Goal: Task Accomplishment & Management: Use online tool/utility

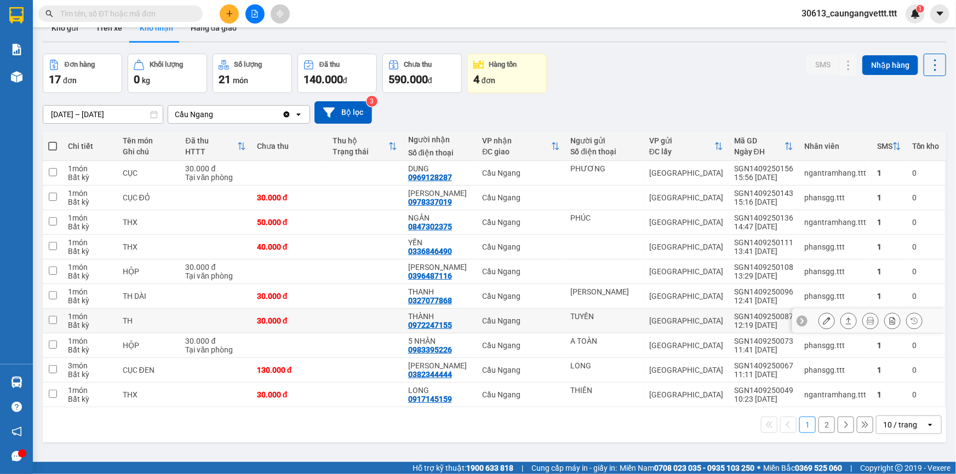
scroll to position [50, 0]
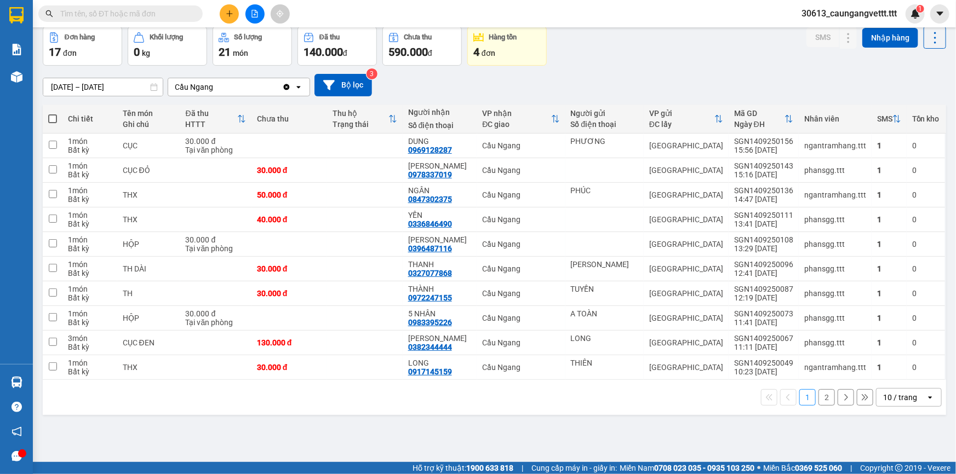
click at [901, 394] on div "10 / trang" at bounding box center [900, 397] width 34 height 11
click at [897, 376] on span "100 / trang" at bounding box center [896, 373] width 39 height 11
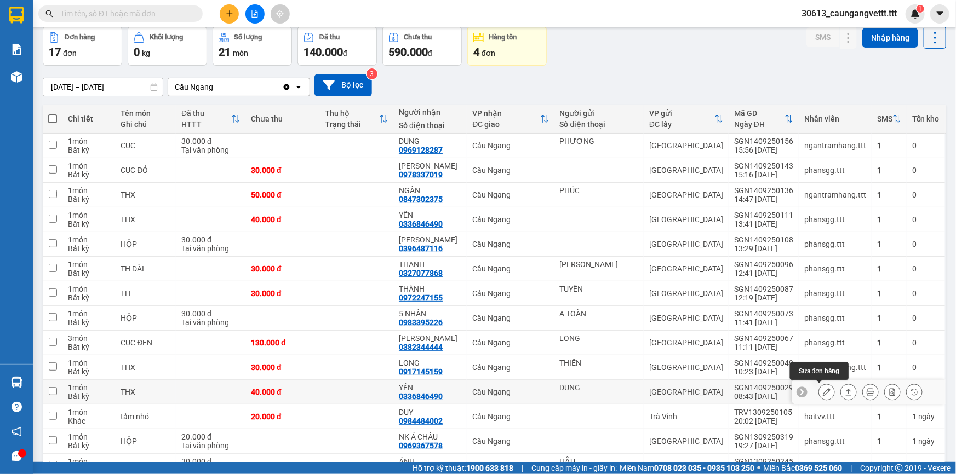
click at [823, 389] on icon at bounding box center [827, 392] width 8 height 8
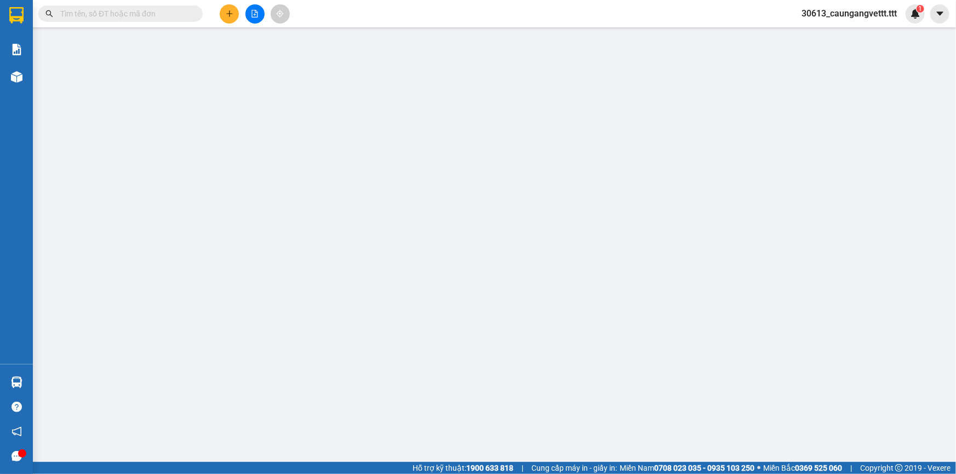
type input "DUNG"
type input "0336846490"
type input "YẾN"
type input "40.000"
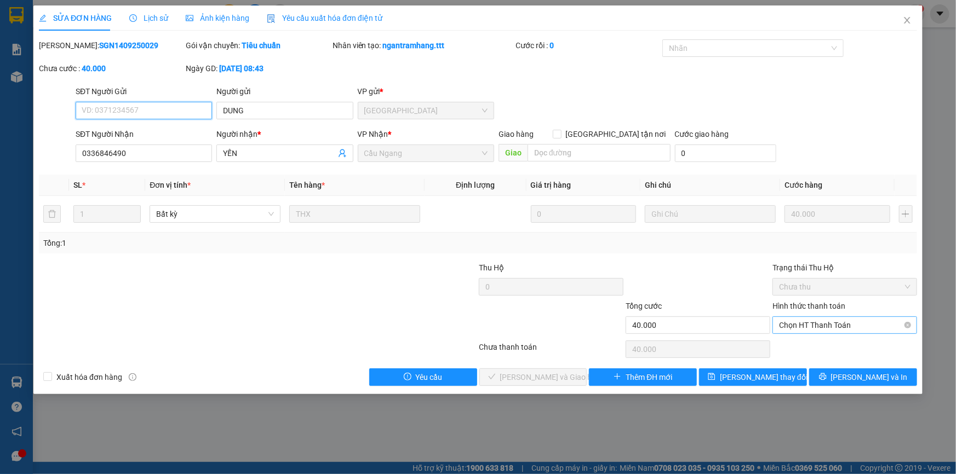
click at [811, 324] on span "Chọn HT Thanh Toán" at bounding box center [844, 325] width 131 height 16
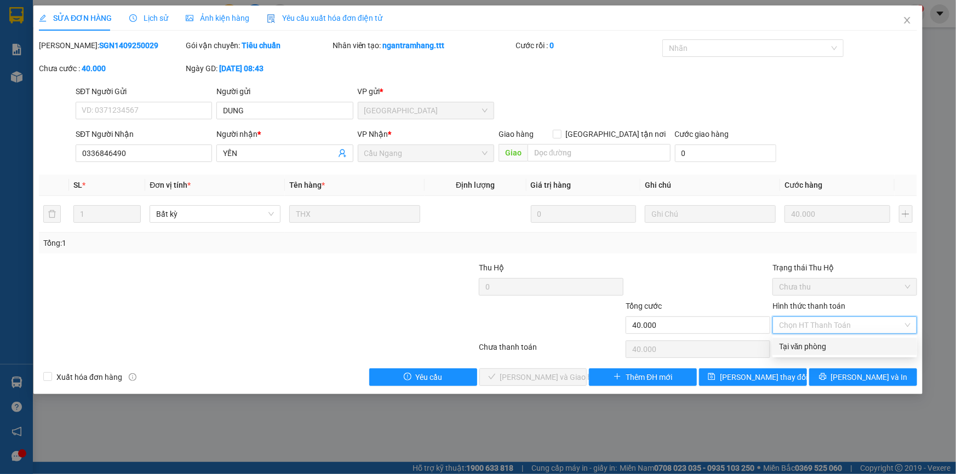
click at [804, 349] on div "Tại văn phòng" at bounding box center [844, 347] width 131 height 12
type input "0"
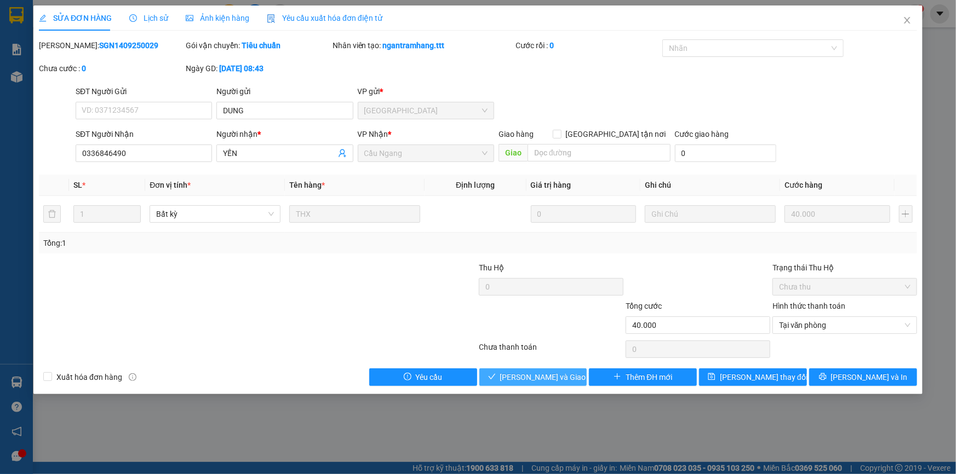
click at [555, 376] on span "[PERSON_NAME] và Giao hàng" at bounding box center [552, 377] width 105 height 12
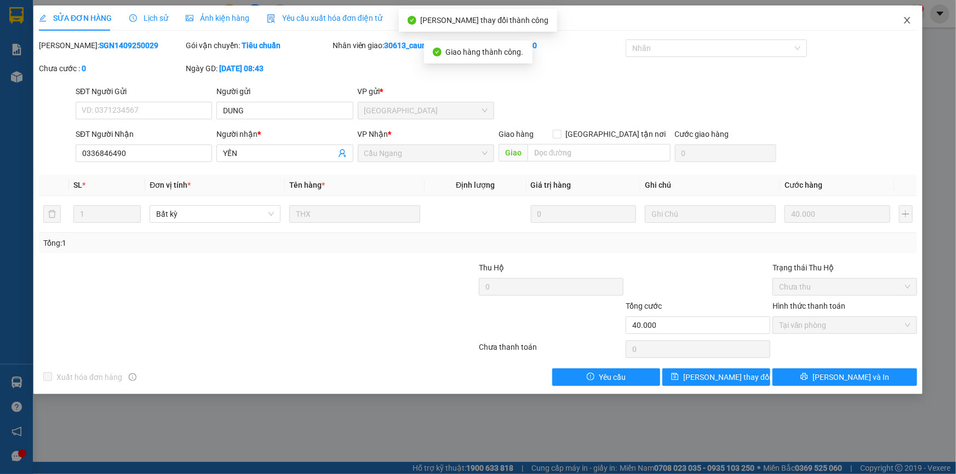
click at [910, 20] on icon "close" at bounding box center [907, 20] width 9 height 9
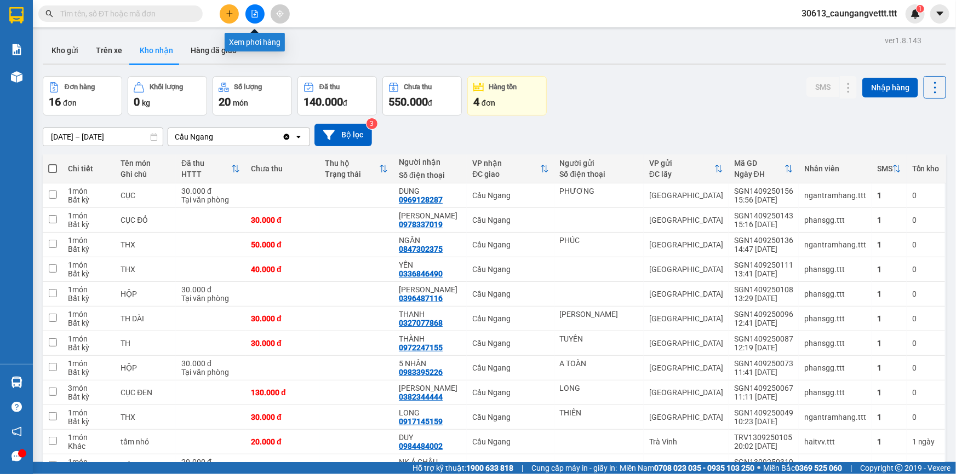
click at [251, 15] on icon "file-add" at bounding box center [255, 14] width 8 height 8
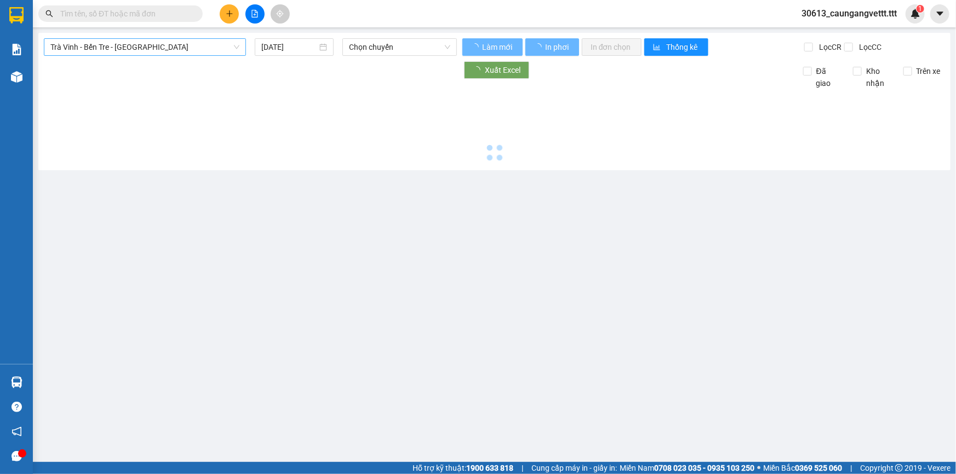
type input "[DATE]"
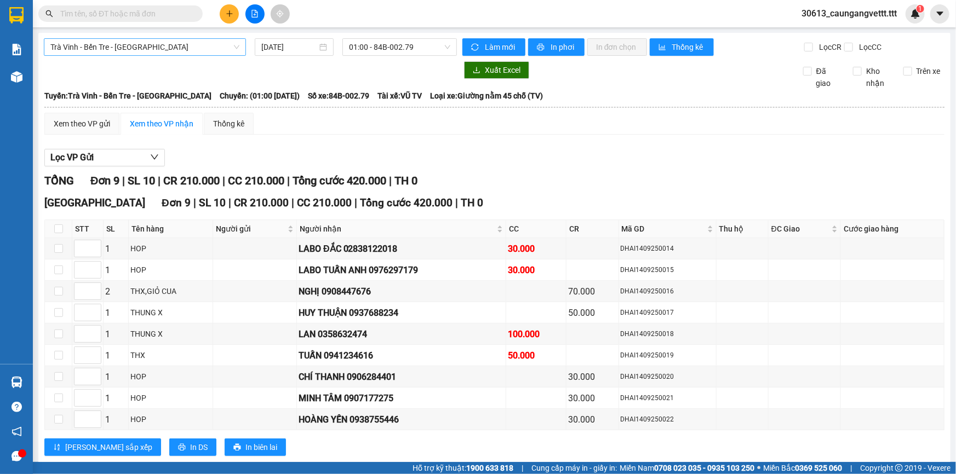
click at [158, 49] on span "Trà Vinh - Bến Tre - [GEOGRAPHIC_DATA]" at bounding box center [144, 47] width 189 height 16
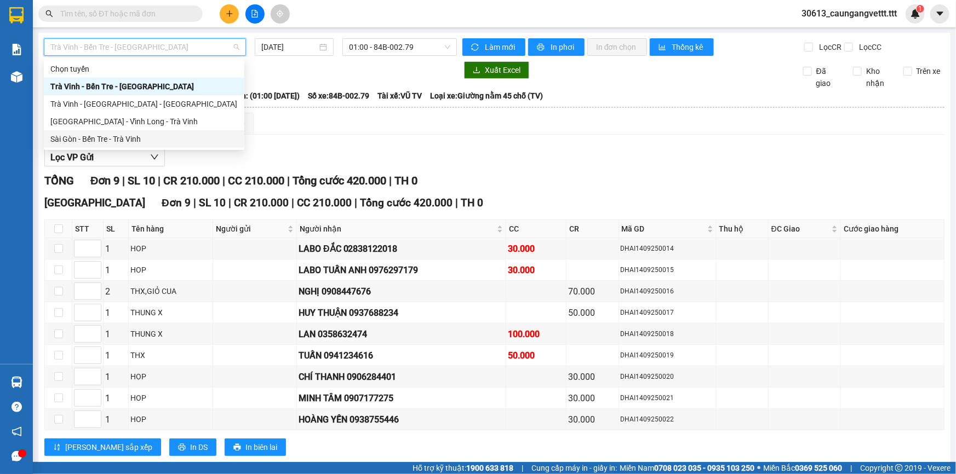
click at [125, 140] on div "Sài Gòn - Bến Tre - Trà Vinh" at bounding box center [143, 139] width 187 height 12
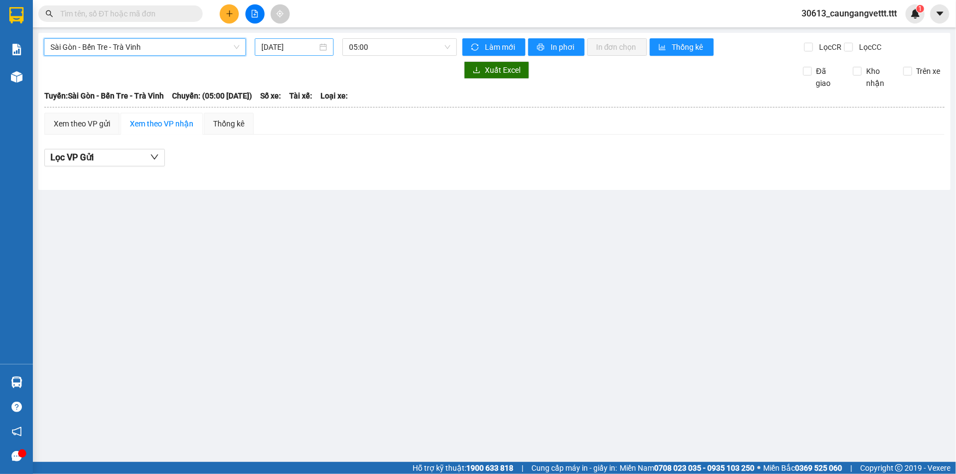
click at [264, 44] on input "[DATE]" at bounding box center [289, 47] width 56 height 12
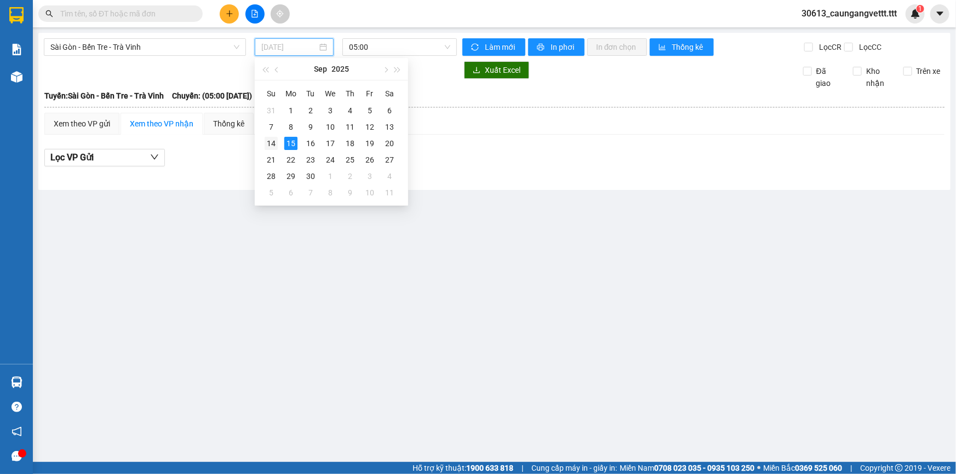
click at [271, 144] on div "14" at bounding box center [271, 143] width 13 height 13
type input "[DATE]"
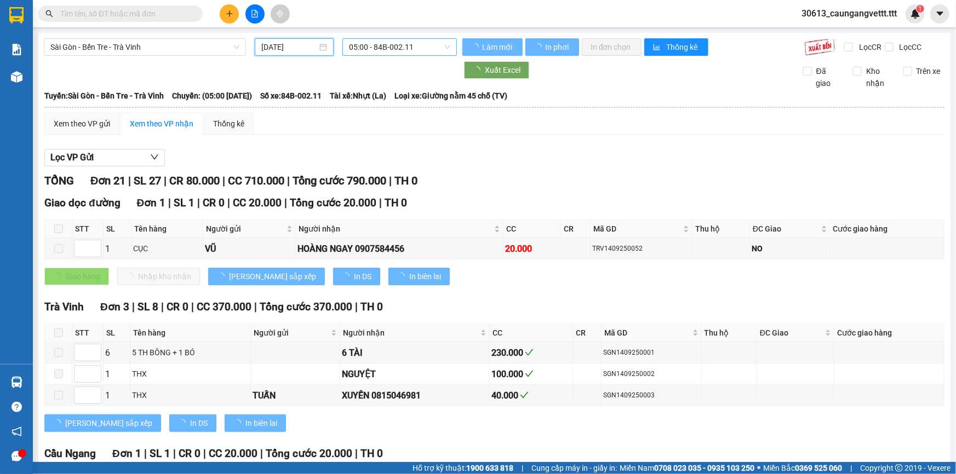
click at [373, 45] on span "05:00 - 84B-002.11" at bounding box center [399, 47] width 101 height 16
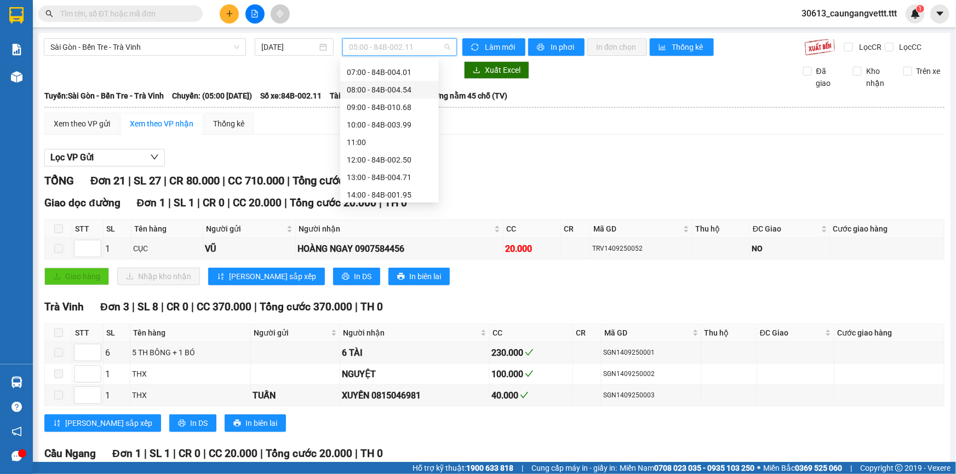
scroll to position [133, 0]
click at [370, 146] on div "16:00 - 84B-006.28" at bounding box center [389, 147] width 85 height 12
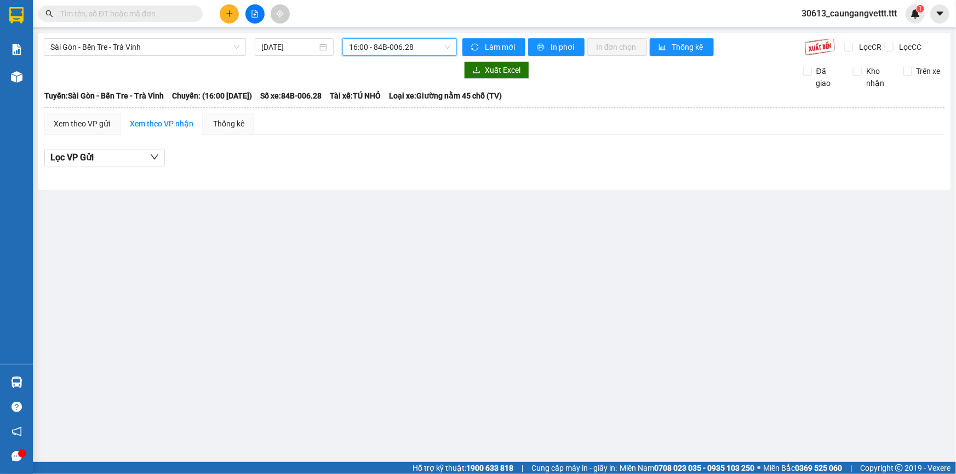
click at [377, 47] on span "16:00 - 84B-006.28" at bounding box center [399, 47] width 101 height 16
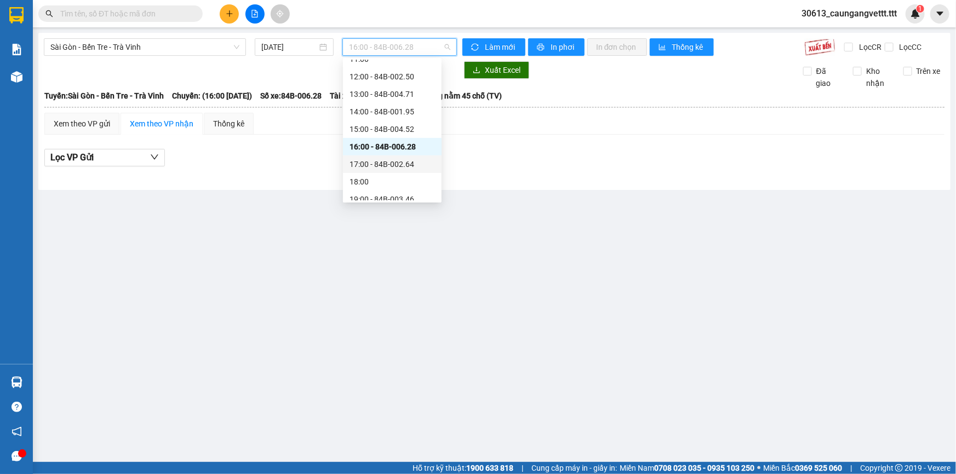
click at [366, 163] on div "17:00 - 84B-002.64" at bounding box center [391, 164] width 85 height 12
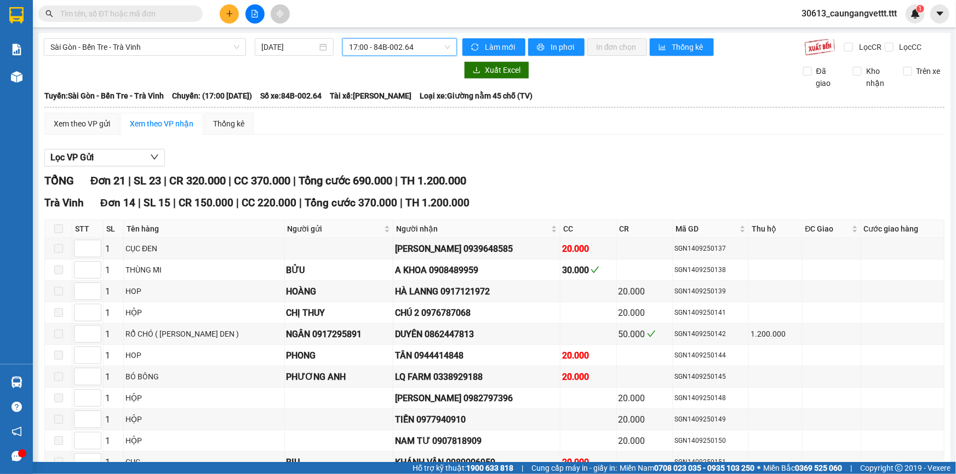
click at [405, 51] on span "17:00 - 84B-002.64" at bounding box center [399, 47] width 101 height 16
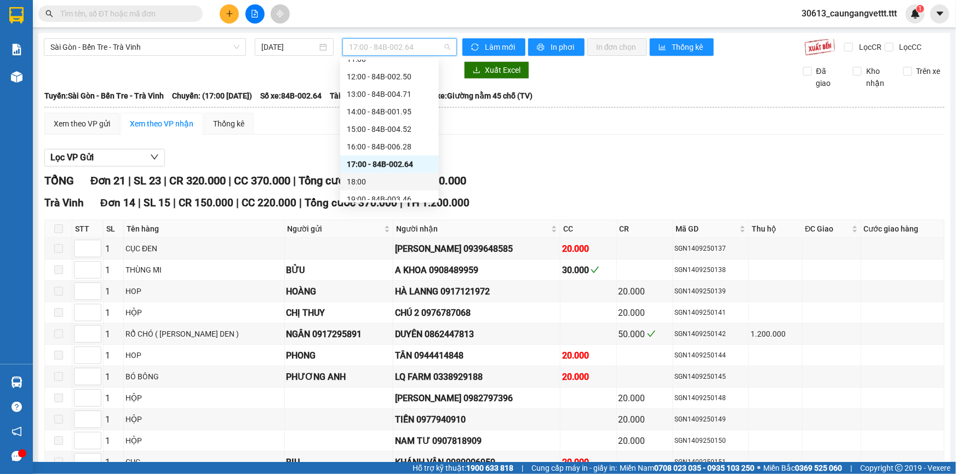
click at [368, 177] on div "18:00" at bounding box center [389, 182] width 85 height 12
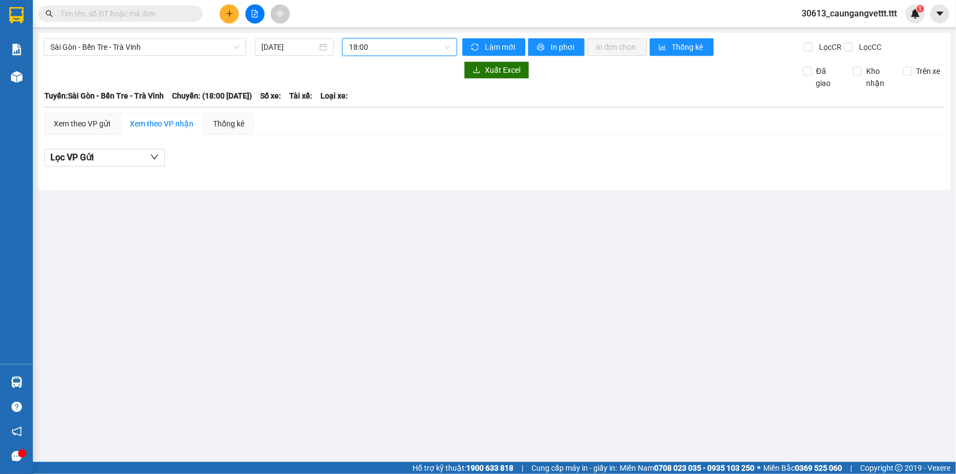
click at [408, 48] on span "18:00" at bounding box center [399, 47] width 101 height 16
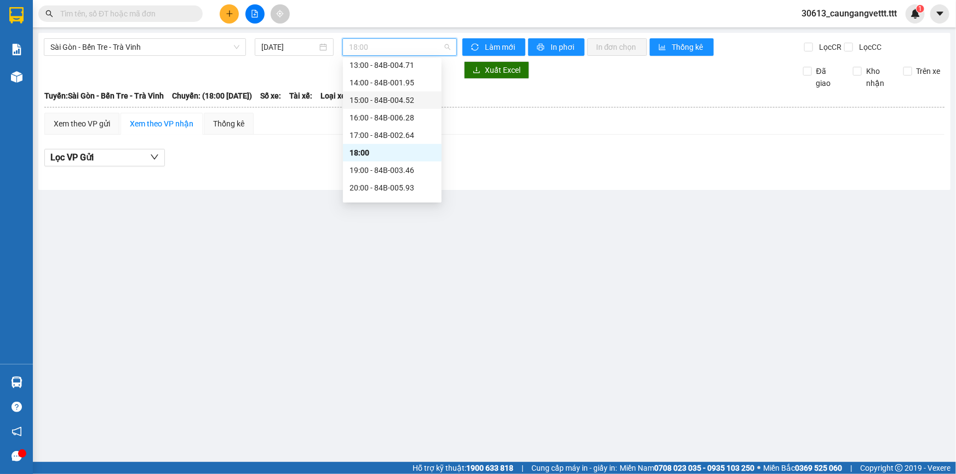
scroll to position [175, 0]
click at [380, 153] on div "19:00 - 84B-003.46" at bounding box center [391, 157] width 85 height 12
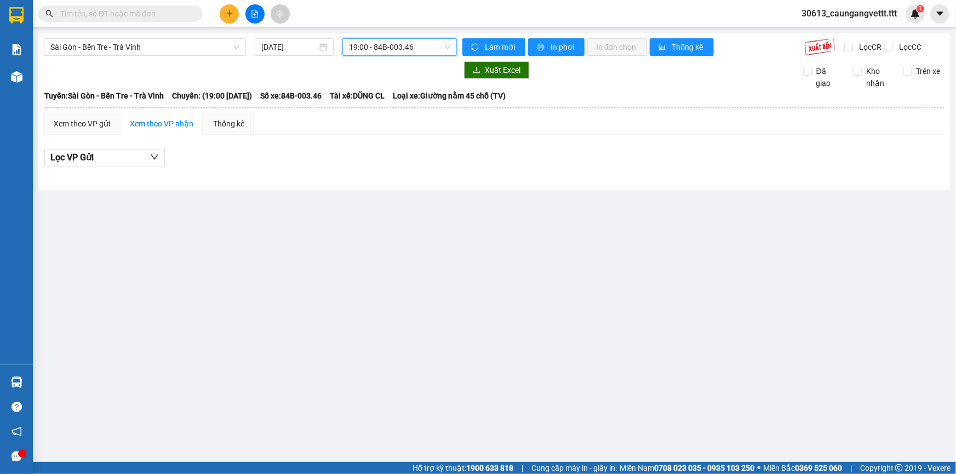
click at [402, 43] on span "19:00 - 84B-003.46" at bounding box center [399, 47] width 101 height 16
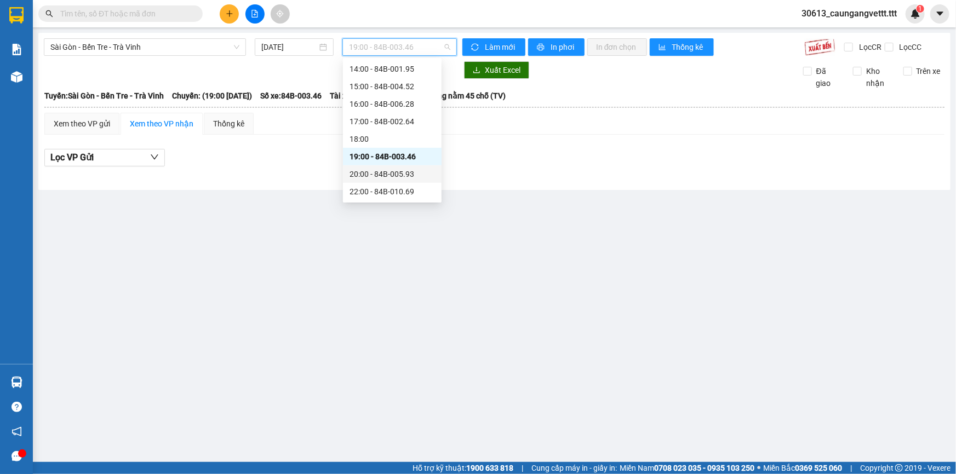
click at [382, 176] on div "20:00 - 84B-005.93" at bounding box center [391, 174] width 85 height 12
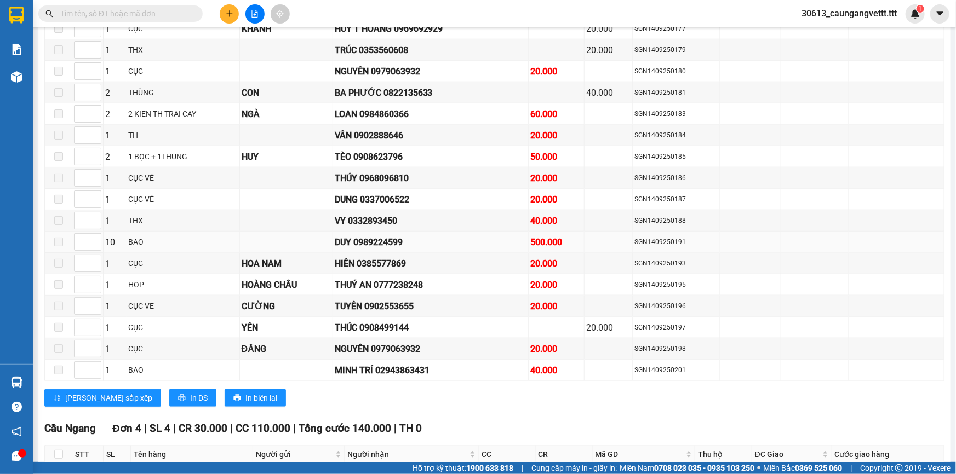
scroll to position [663, 0]
